Goal: Find specific page/section: Find specific page/section

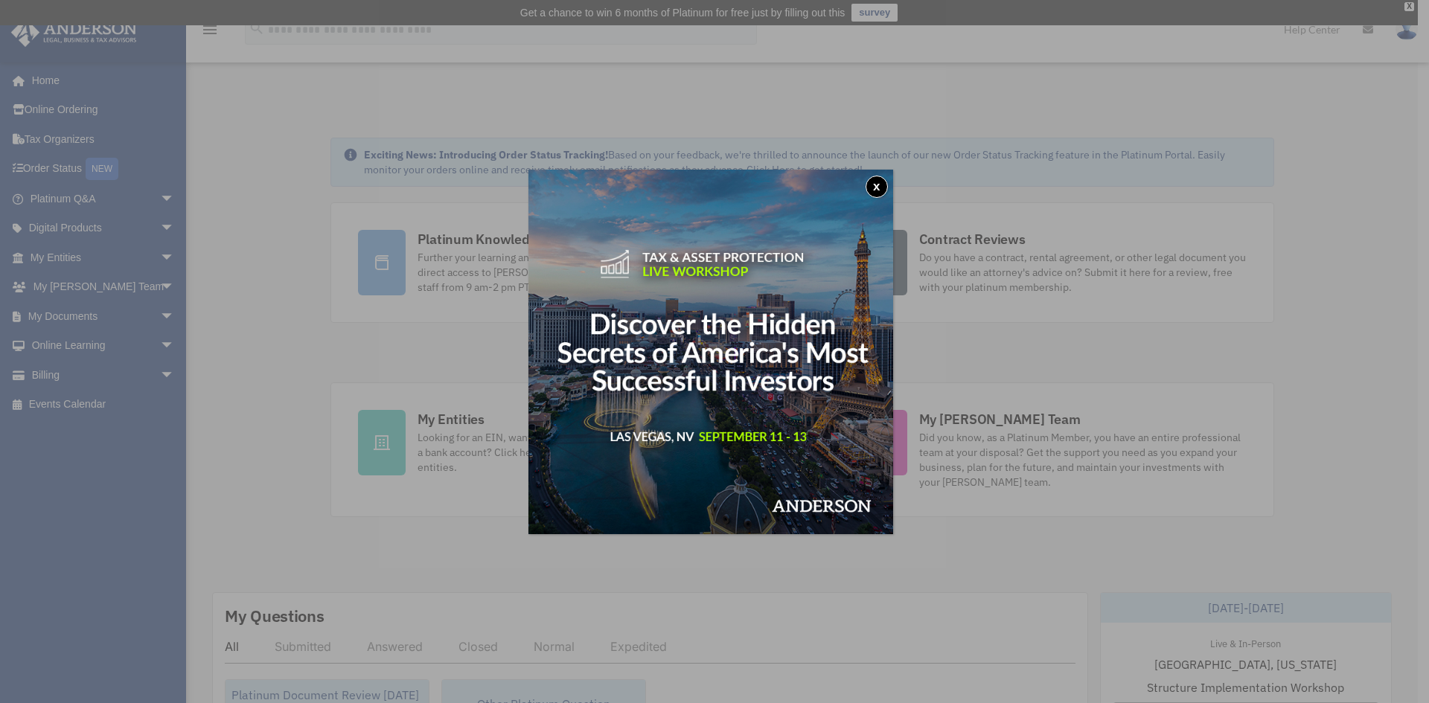
click at [887, 196] on div "x" at bounding box center [710, 352] width 365 height 365
click at [883, 188] on button "x" at bounding box center [876, 187] width 22 height 22
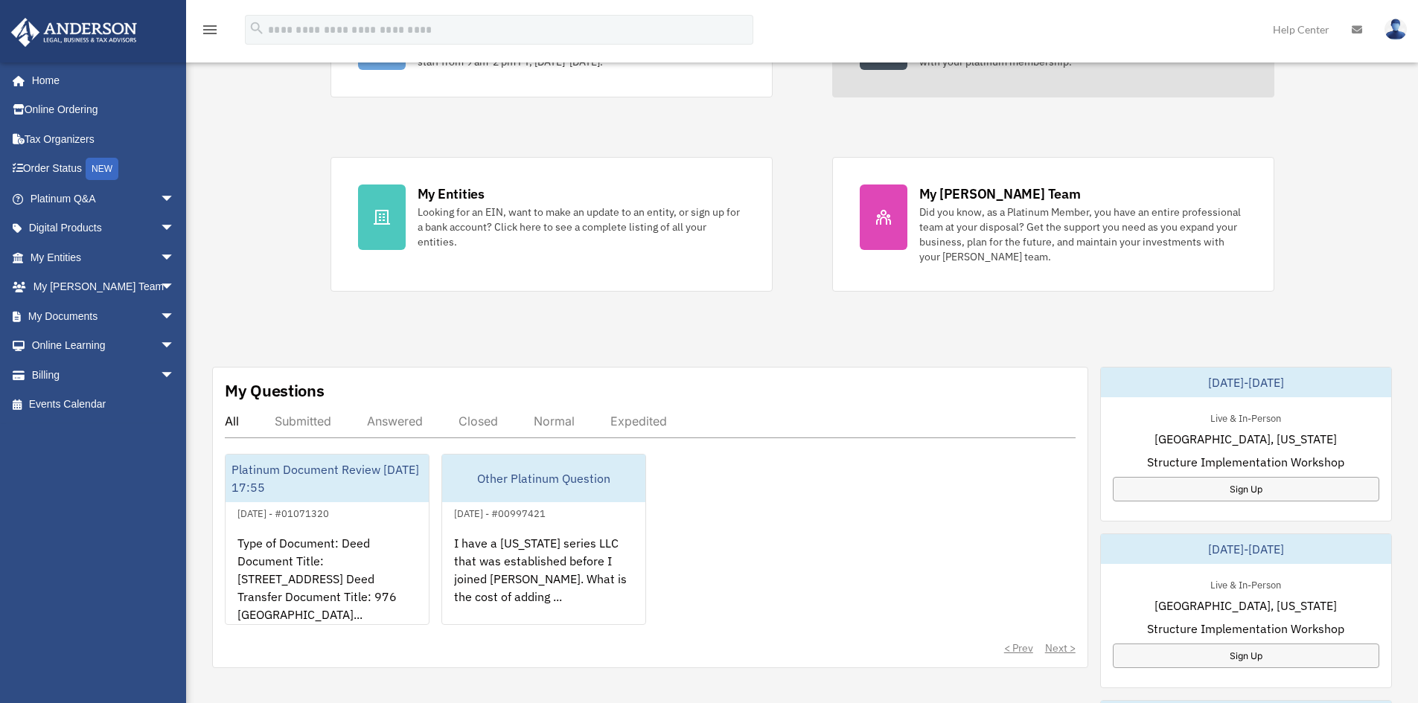
scroll to position [298, 0]
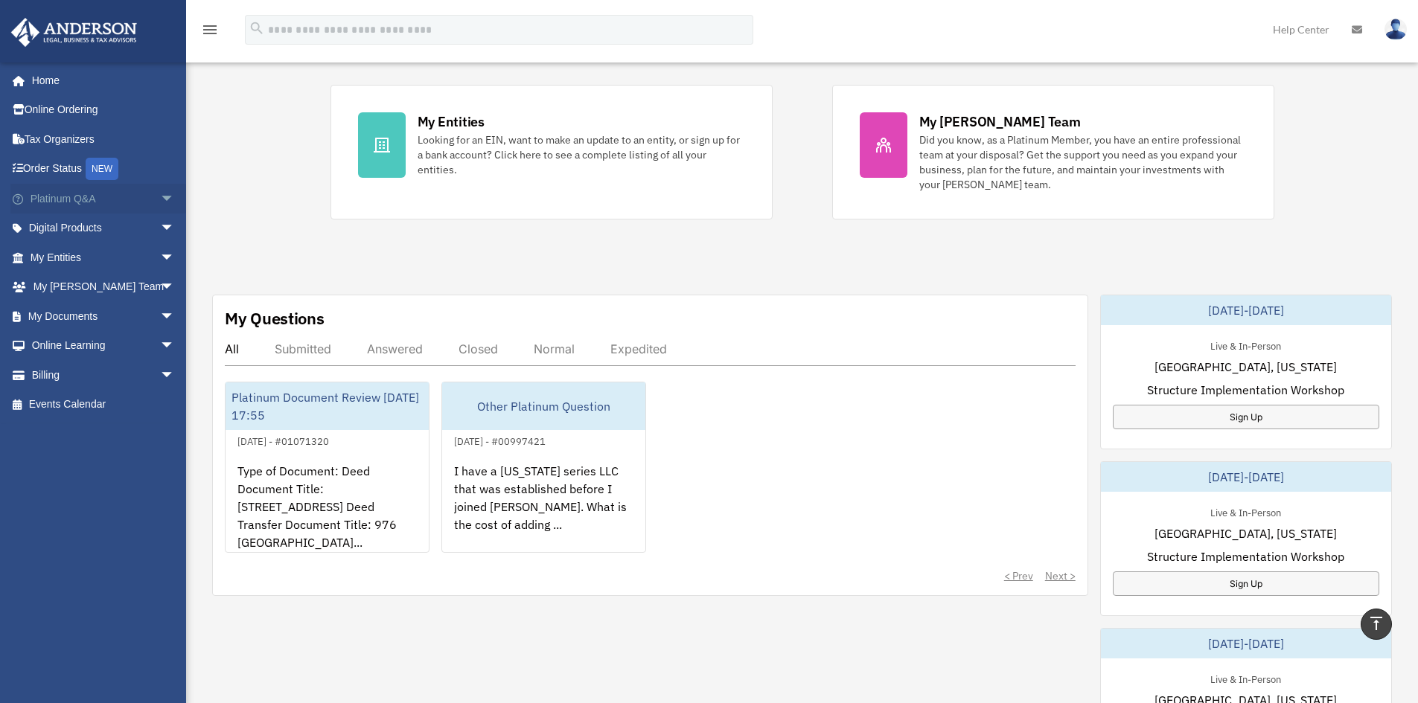
click at [160, 202] on span "arrow_drop_down" at bounding box center [175, 199] width 30 height 31
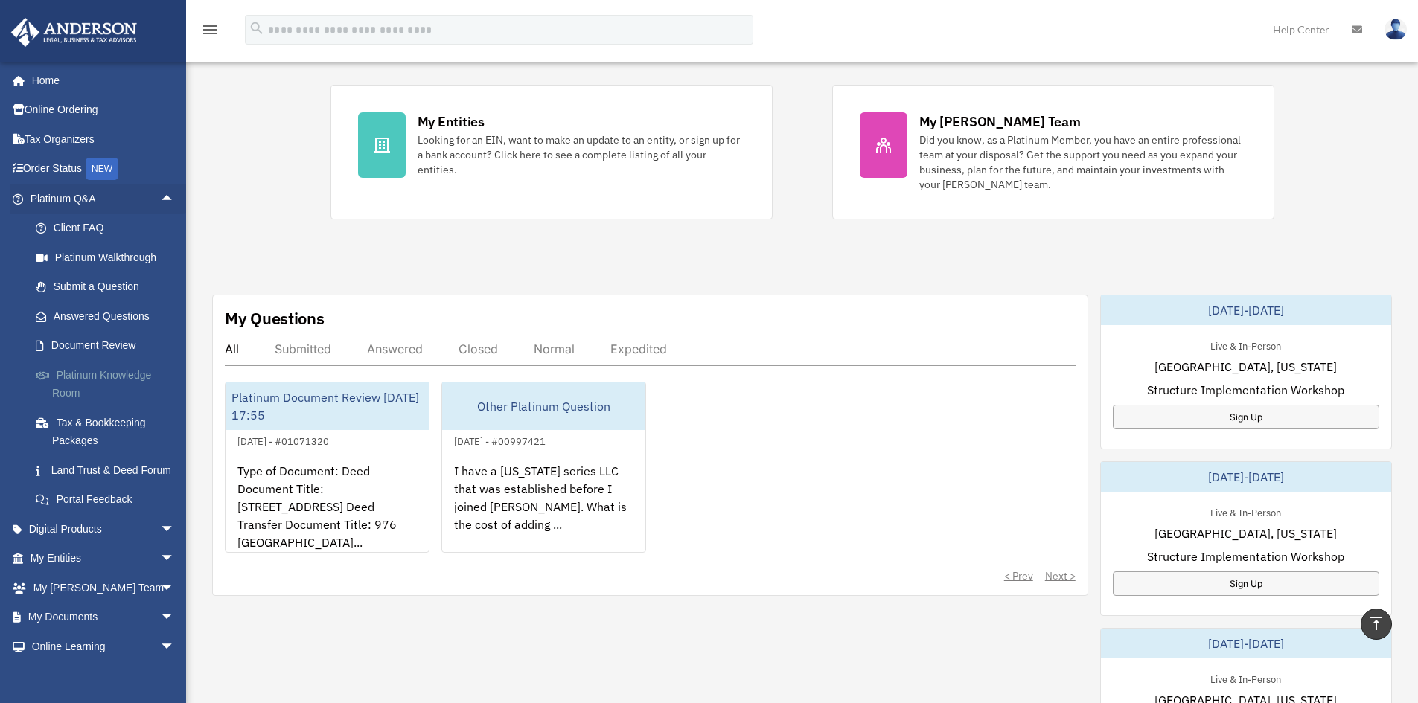
click at [135, 373] on link "Platinum Knowledge Room" at bounding box center [109, 384] width 176 height 48
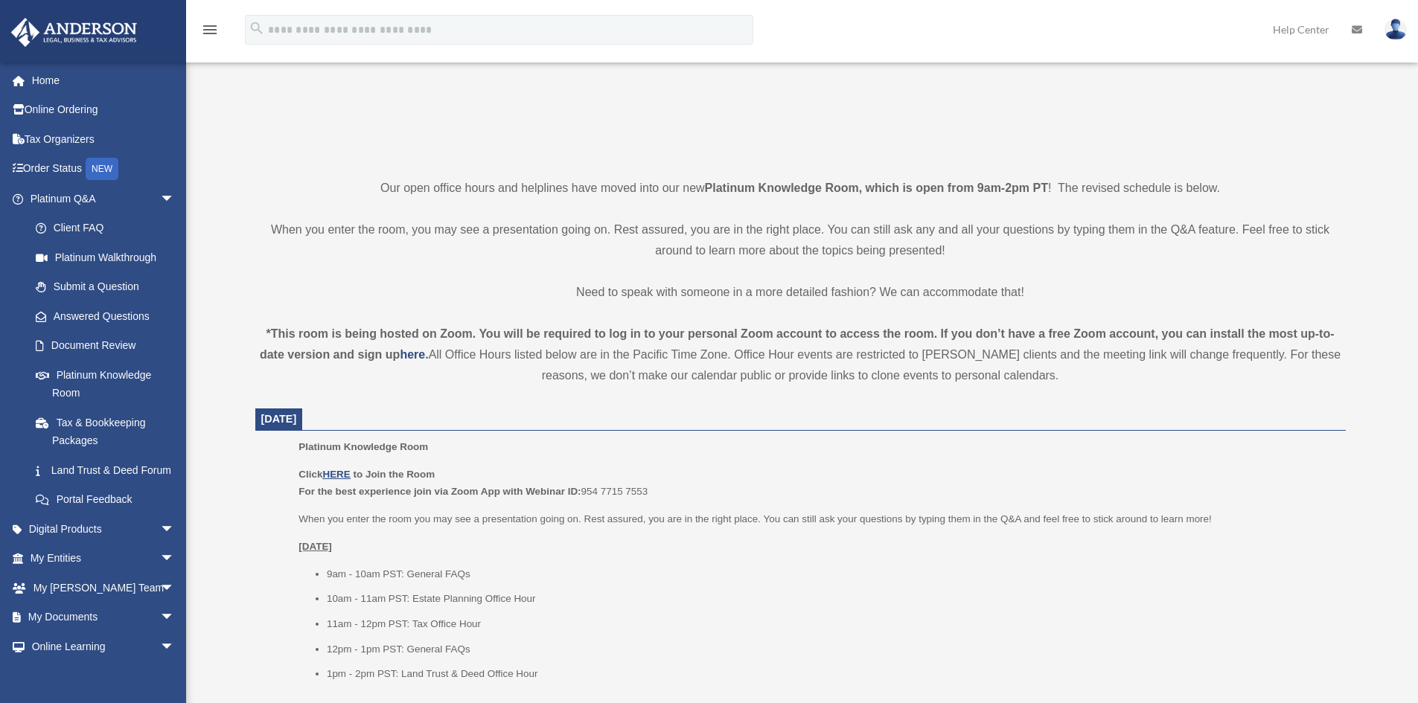
scroll to position [447, 0]
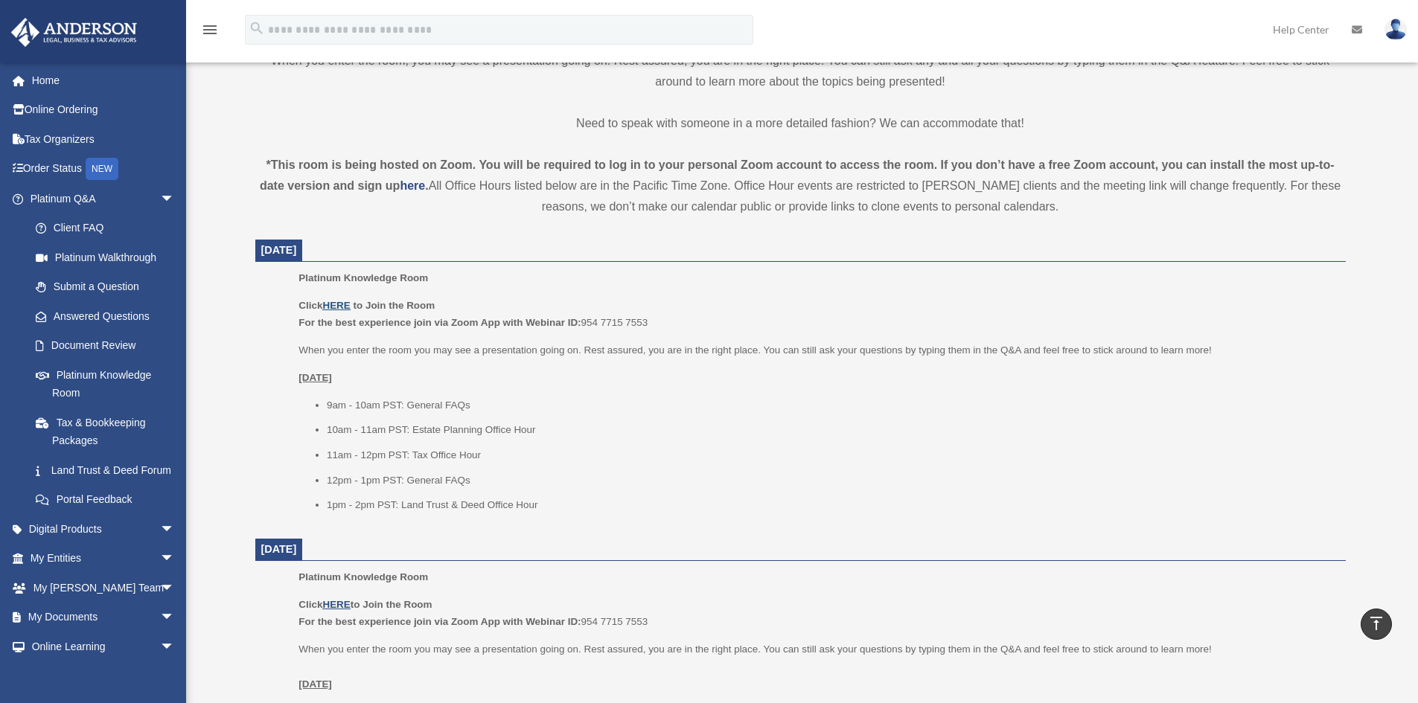
click at [343, 302] on u "HERE" at bounding box center [336, 305] width 28 height 11
